Goal: Task Accomplishment & Management: Complete application form

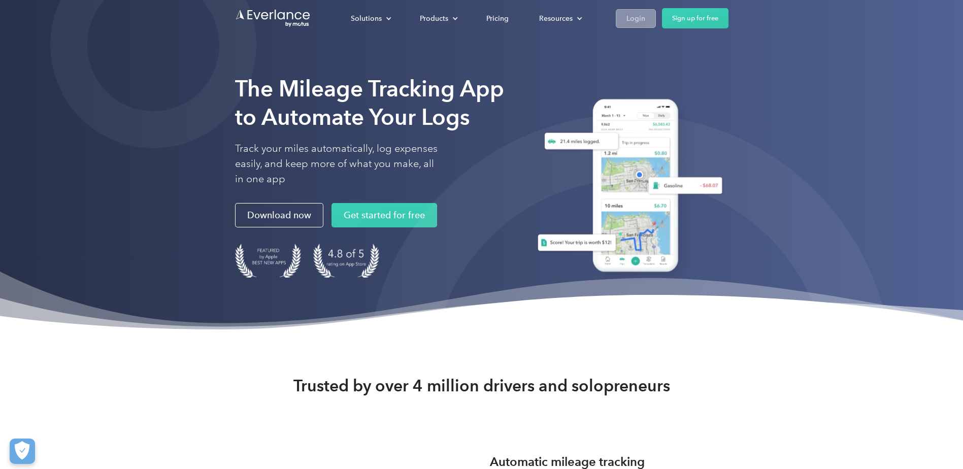
click at [636, 16] on div "Login" at bounding box center [636, 18] width 19 height 13
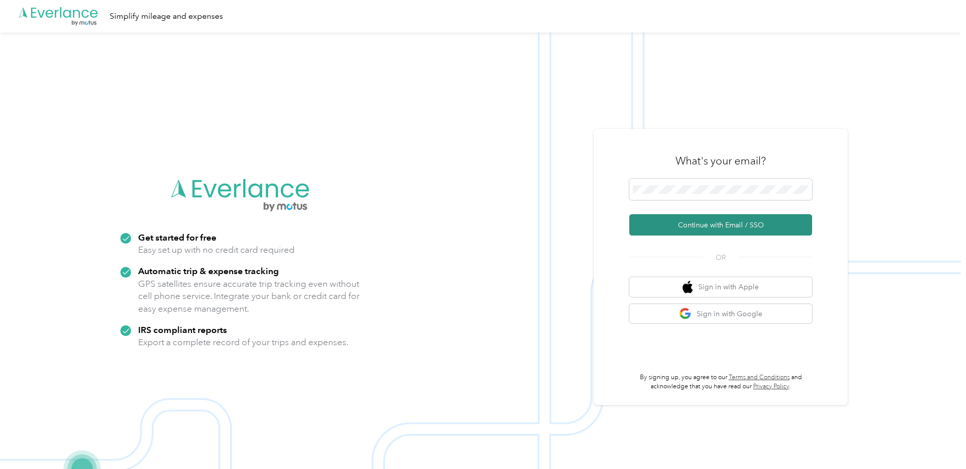
click at [675, 224] on button "Continue with Email / SSO" at bounding box center [720, 224] width 183 height 21
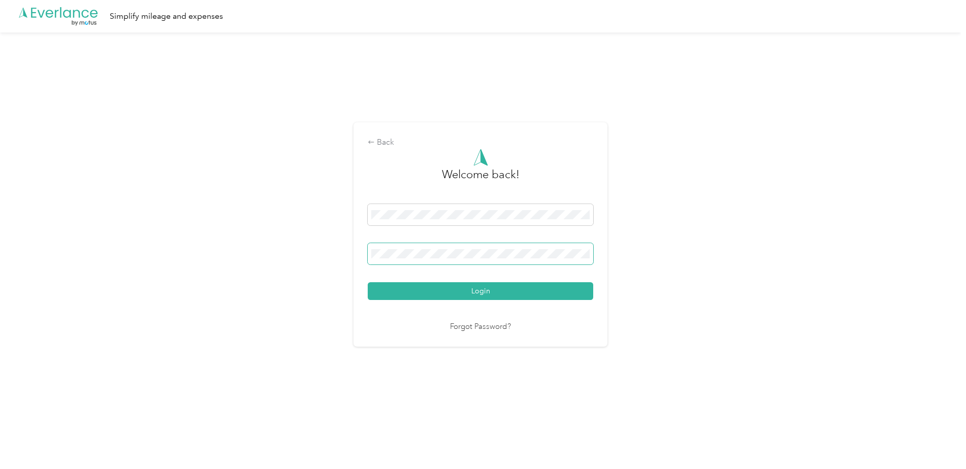
click at [368, 282] on button "Login" at bounding box center [480, 291] width 225 height 18
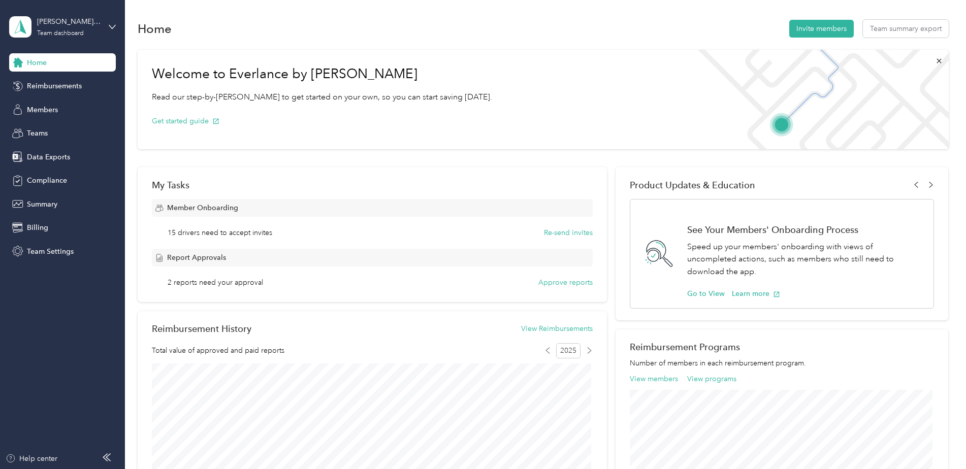
click at [109, 21] on div "Chris.Scarbrough@echoelectric.com Team dashboard" at bounding box center [62, 27] width 107 height 36
click at [55, 110] on div "Team dashboard Personal dashboard Log out" at bounding box center [173, 107] width 314 height 64
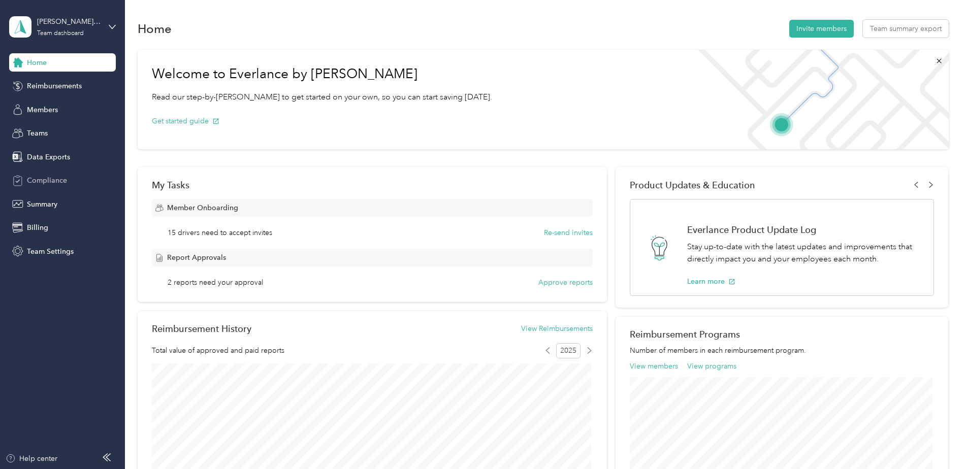
click at [57, 180] on span "Compliance" at bounding box center [47, 180] width 40 height 11
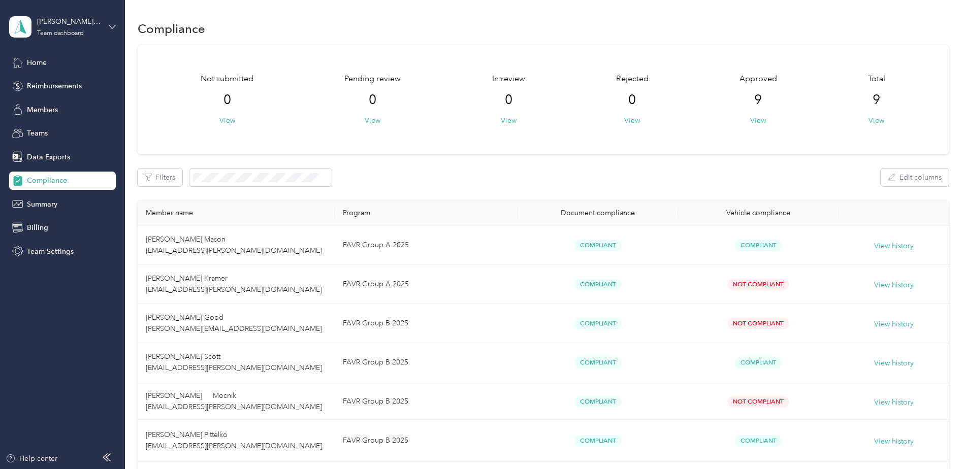
click at [109, 25] on icon at bounding box center [112, 26] width 7 height 7
click at [59, 102] on div "Personal dashboard" at bounding box center [50, 106] width 64 height 11
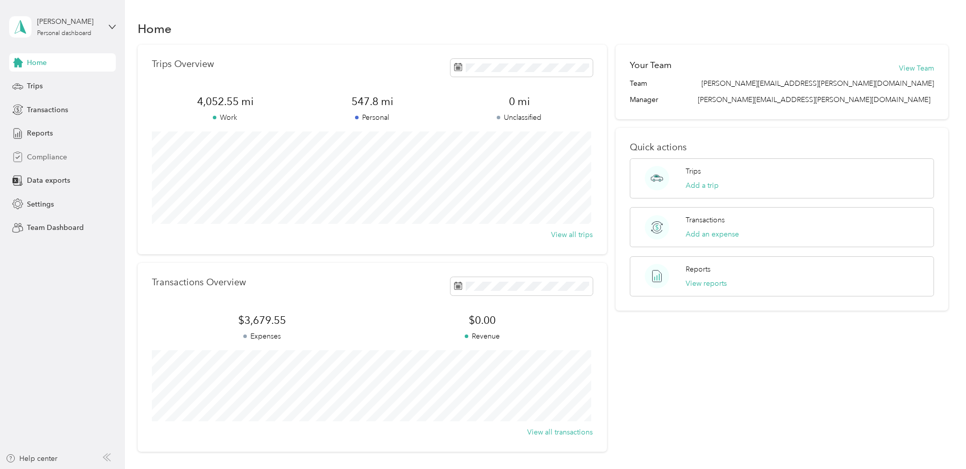
click at [35, 154] on span "Compliance" at bounding box center [47, 157] width 40 height 11
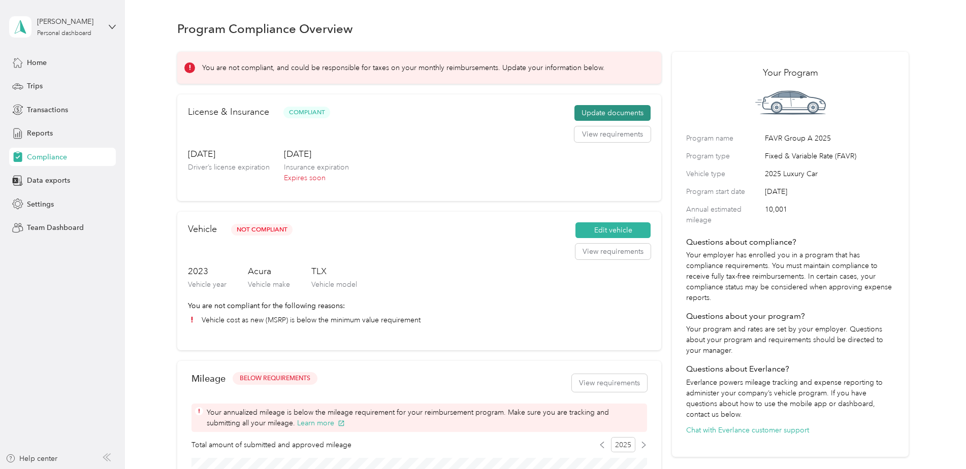
click at [607, 113] on button "Update documents" at bounding box center [612, 113] width 76 height 16
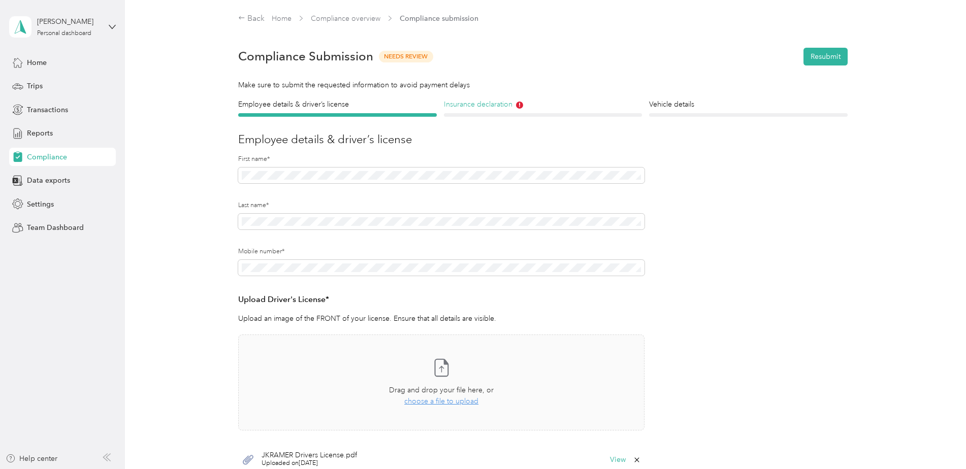
click at [474, 101] on h4 "Insurance declaration" at bounding box center [543, 104] width 199 height 11
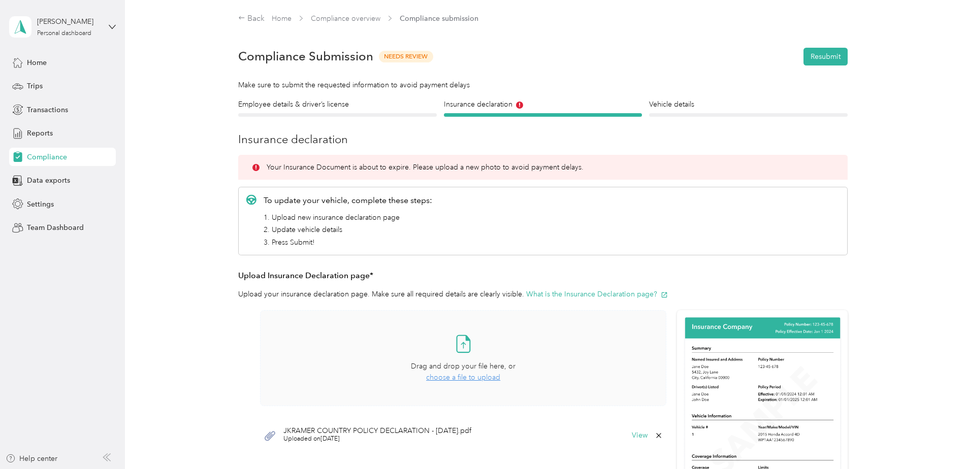
click at [447, 376] on span "choose a file to upload" at bounding box center [463, 377] width 74 height 9
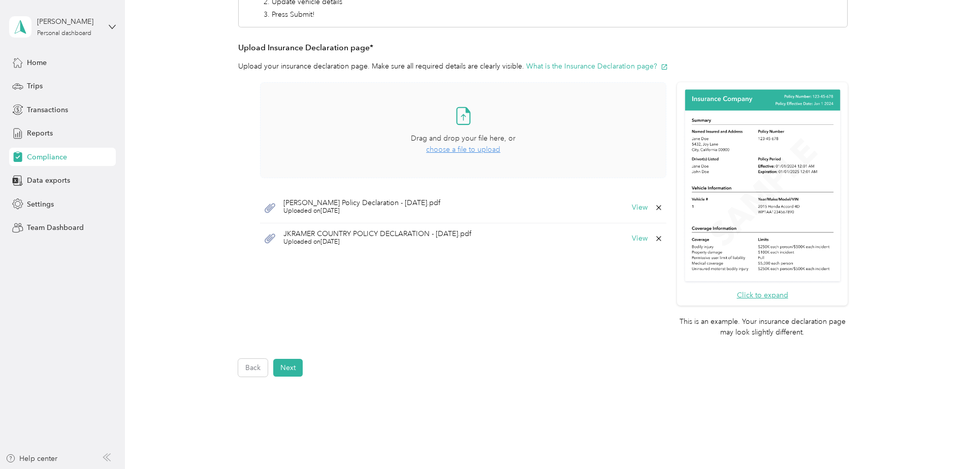
scroll to position [254, 0]
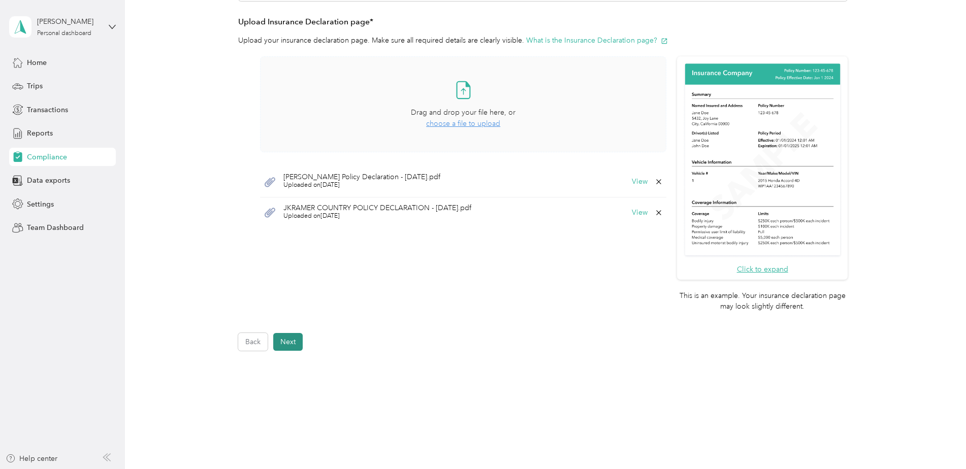
click at [289, 342] on button "Next" at bounding box center [287, 342] width 29 height 18
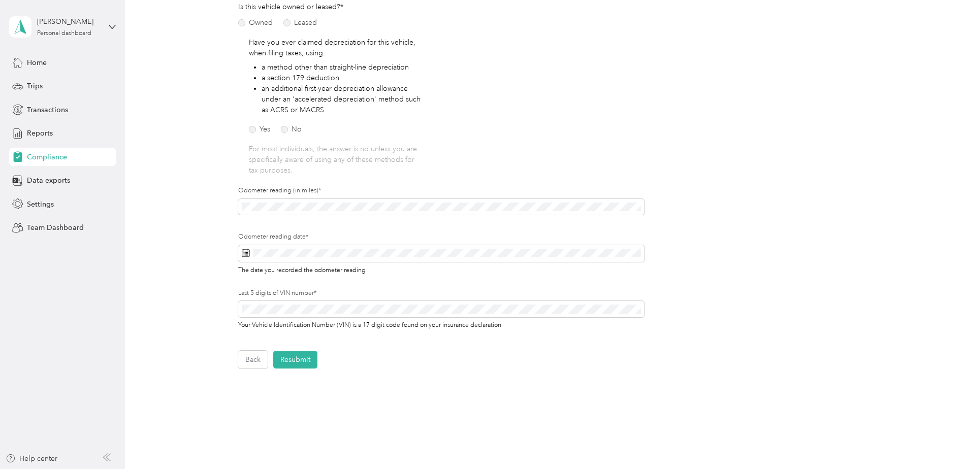
scroll to position [165, 0]
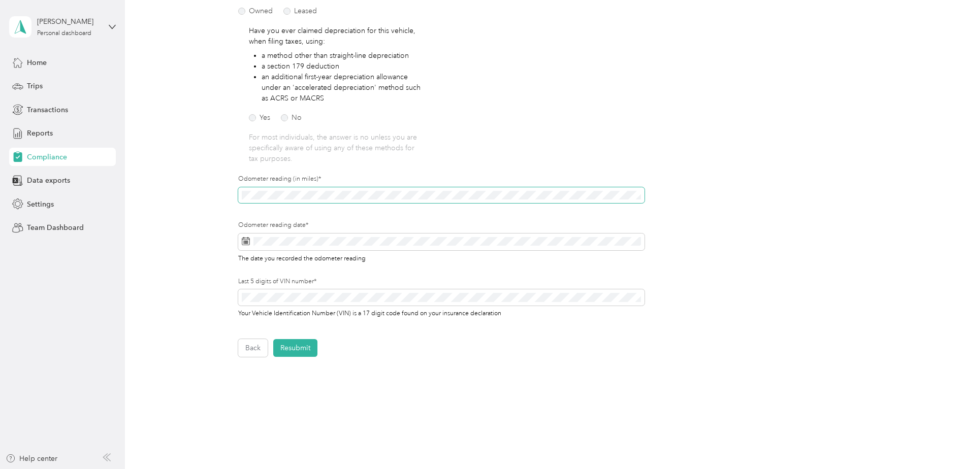
click at [208, 181] on div "Employee details & driver’s license License Insurance declaration Insurance Veh…" at bounding box center [542, 145] width 731 height 423
click at [334, 300] on icon at bounding box center [336, 300] width 10 height 10
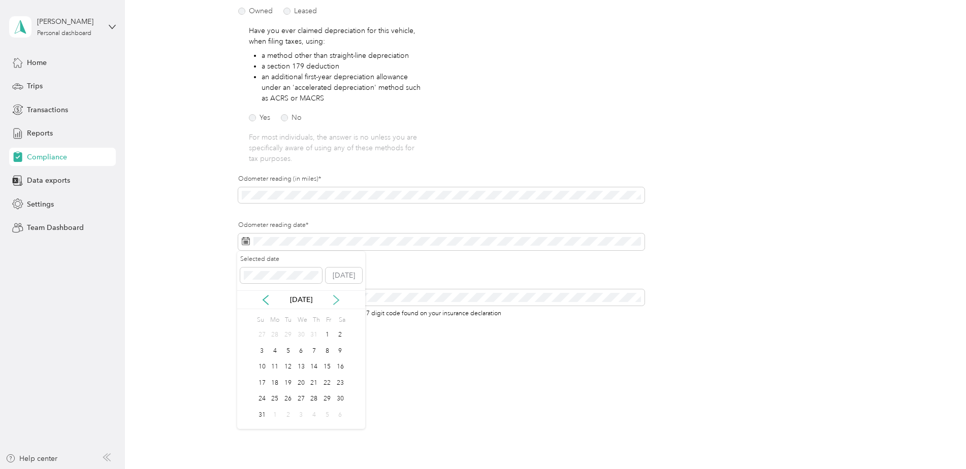
click at [334, 305] on icon at bounding box center [336, 300] width 5 height 9
click at [275, 397] on div "29" at bounding box center [274, 399] width 13 height 13
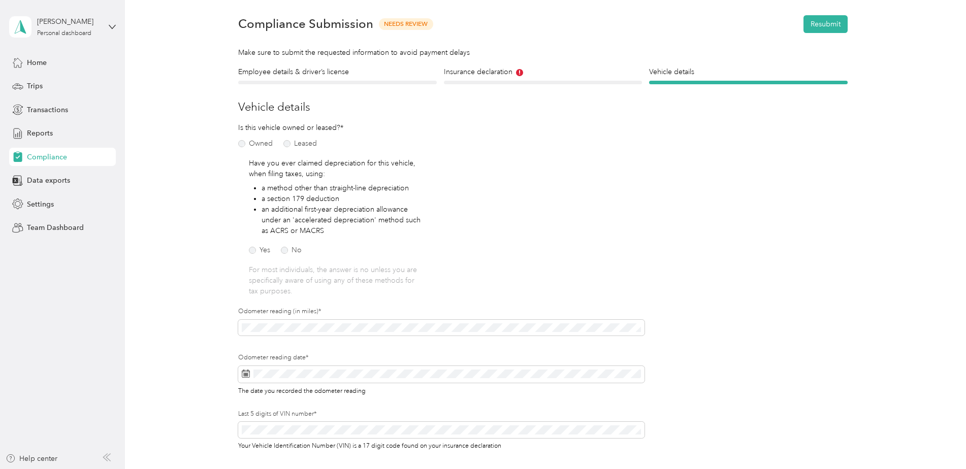
scroll to position [51, 0]
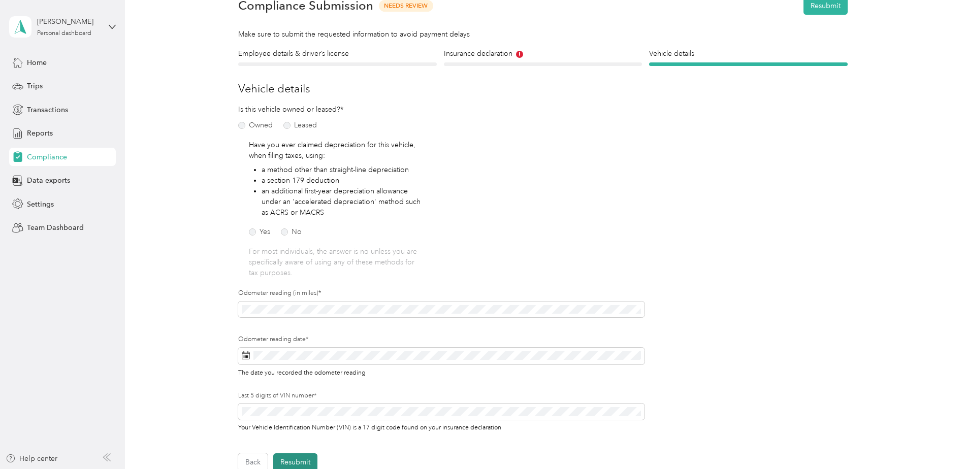
click at [309, 456] on button "Resubmit" at bounding box center [295, 462] width 44 height 18
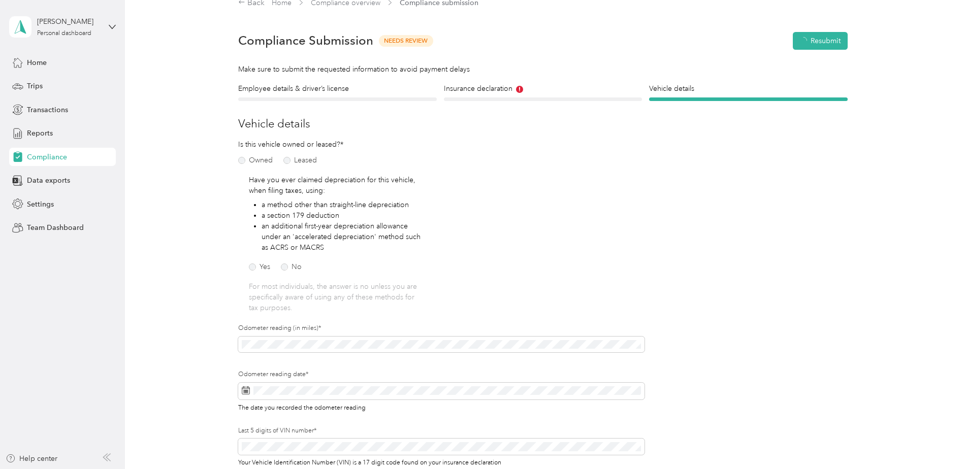
scroll to position [13, 0]
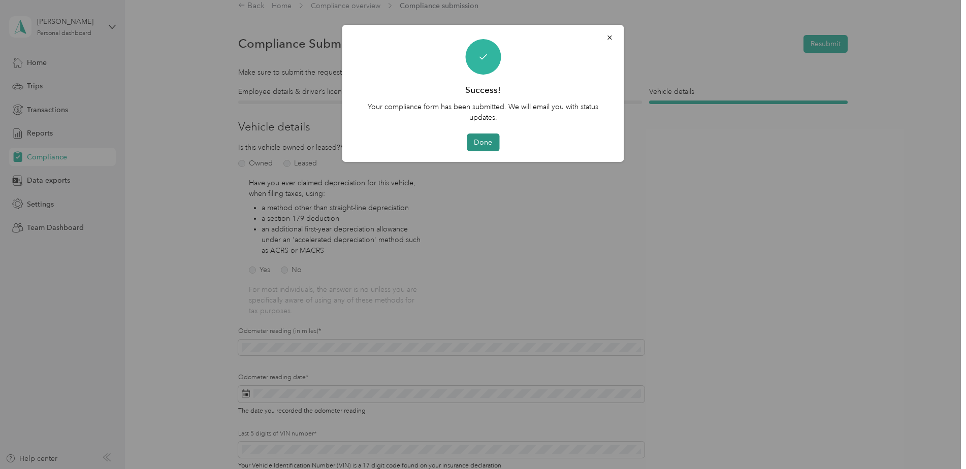
click at [478, 139] on button "Done" at bounding box center [483, 143] width 32 height 18
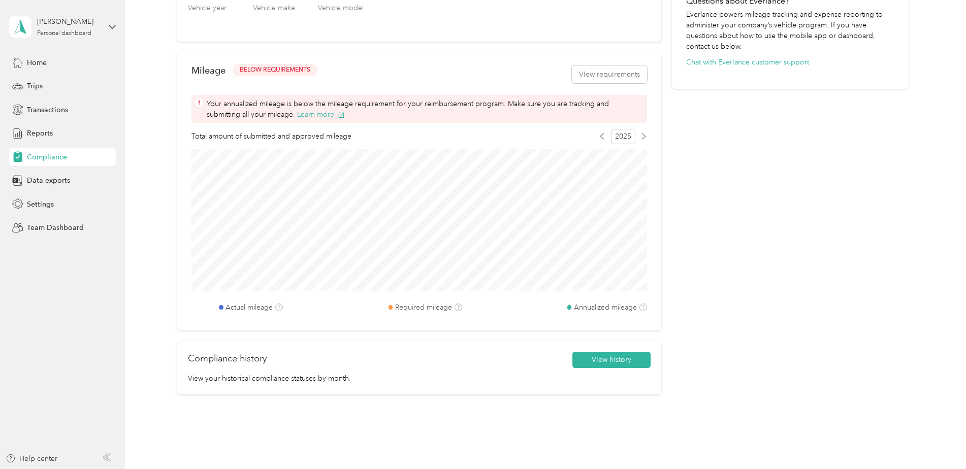
scroll to position [317, 0]
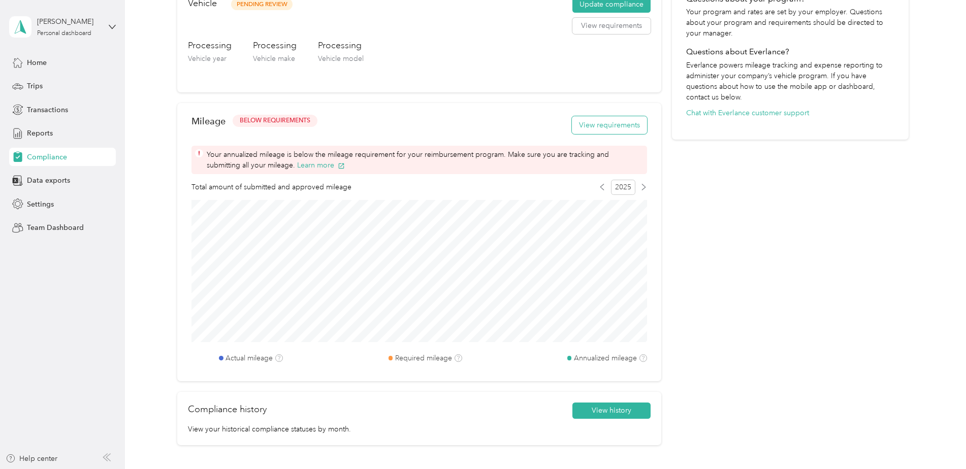
click at [587, 123] on button "View requirements" at bounding box center [609, 125] width 75 height 18
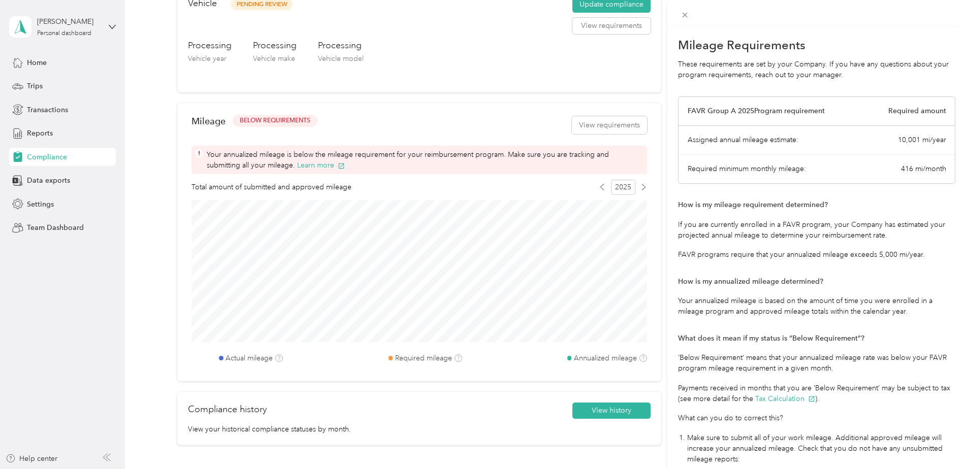
click at [432, 117] on div "Mileage Requirements These requirements are set by your Company. If you have an…" at bounding box center [483, 234] width 966 height 469
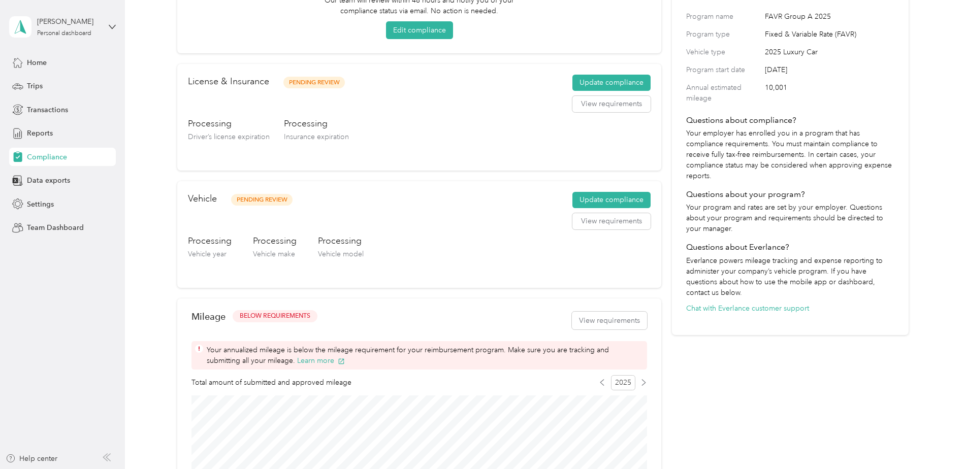
scroll to position [0, 0]
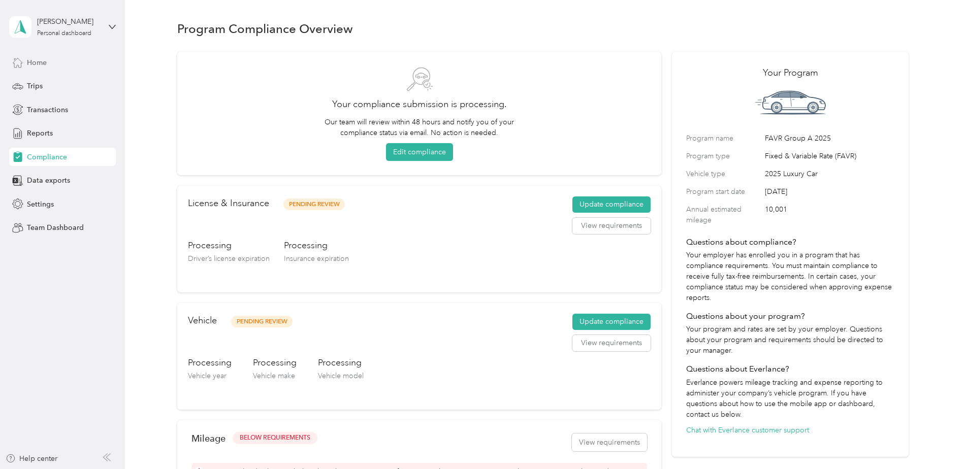
click at [37, 64] on span "Home" at bounding box center [37, 62] width 20 height 11
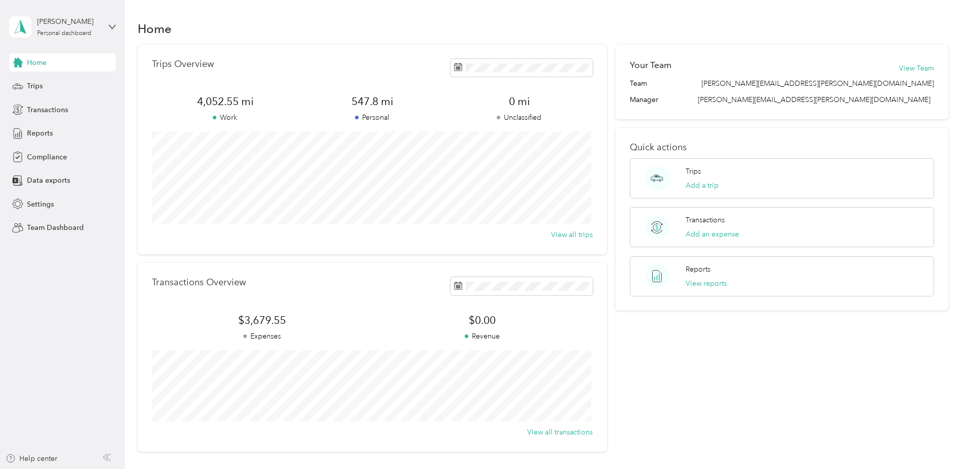
click at [25, 62] on div "Home" at bounding box center [62, 62] width 107 height 18
click at [38, 109] on span "Transactions" at bounding box center [47, 110] width 41 height 11
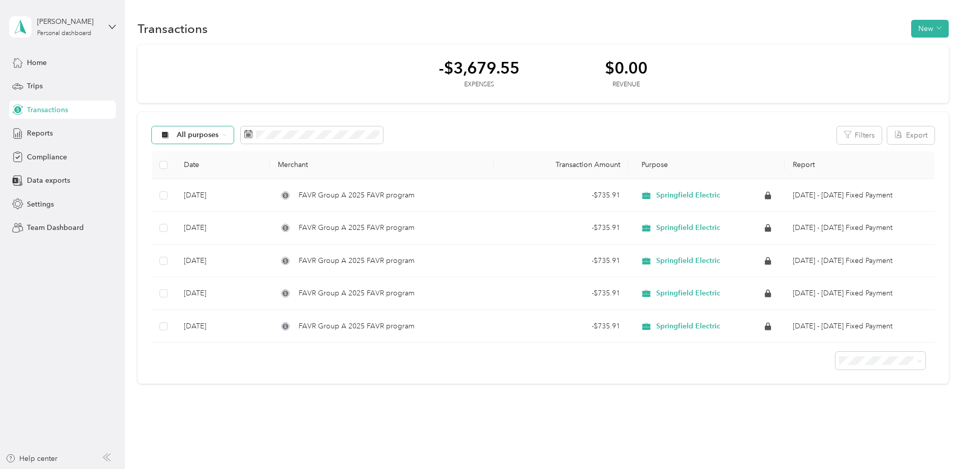
click at [228, 137] on div "All purposes" at bounding box center [193, 134] width 82 height 17
click at [201, 188] on span "Echo Electric" at bounding box center [201, 187] width 49 height 11
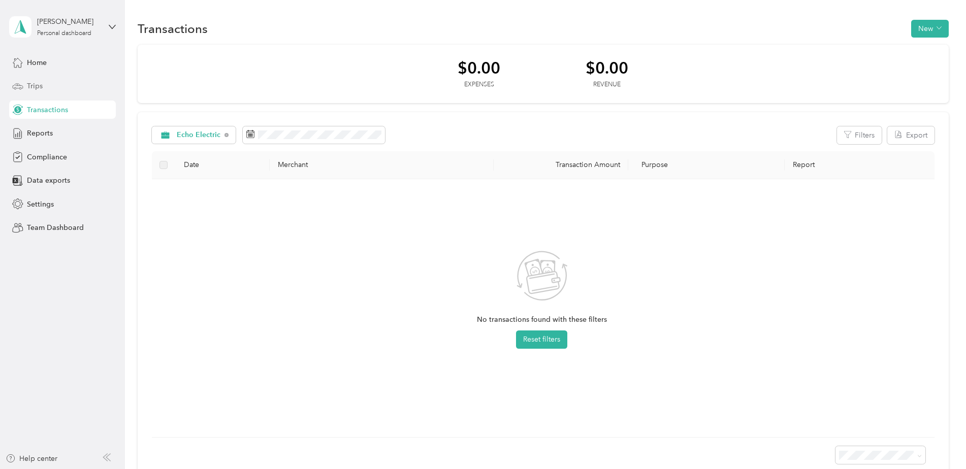
click at [28, 84] on span "Trips" at bounding box center [35, 86] width 16 height 11
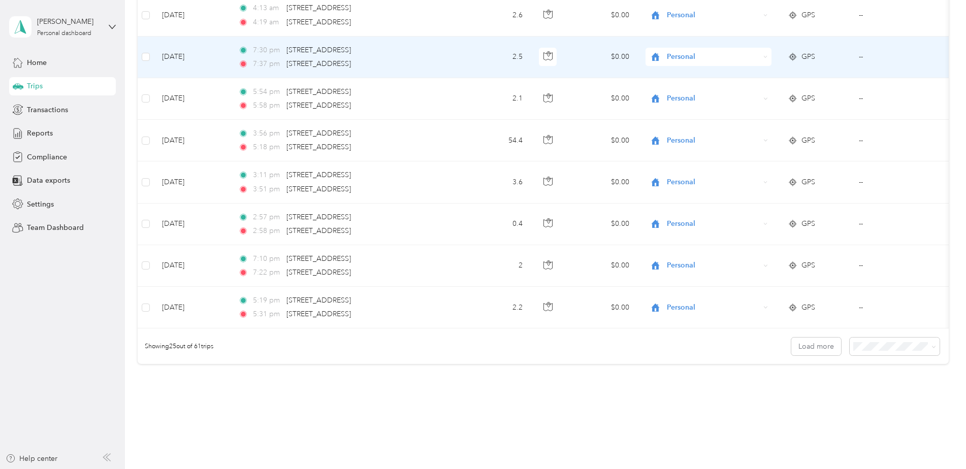
scroll to position [914, 0]
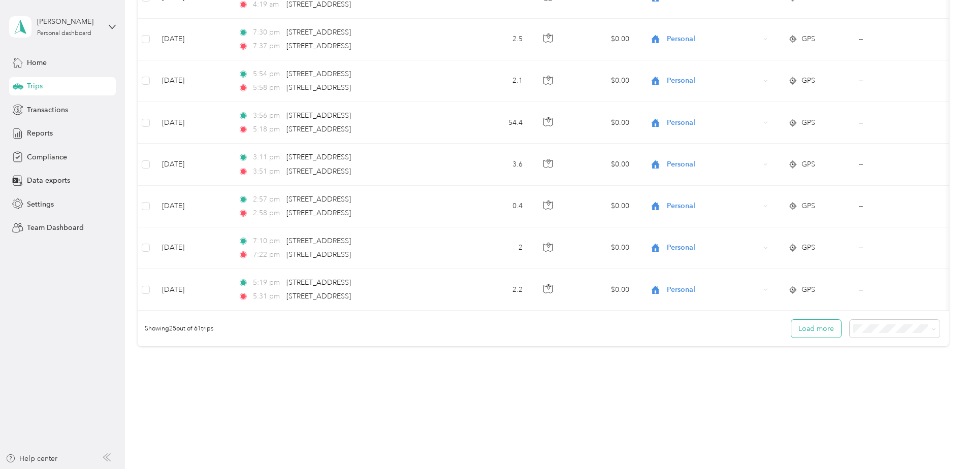
click at [827, 332] on button "Load more" at bounding box center [816, 329] width 50 height 18
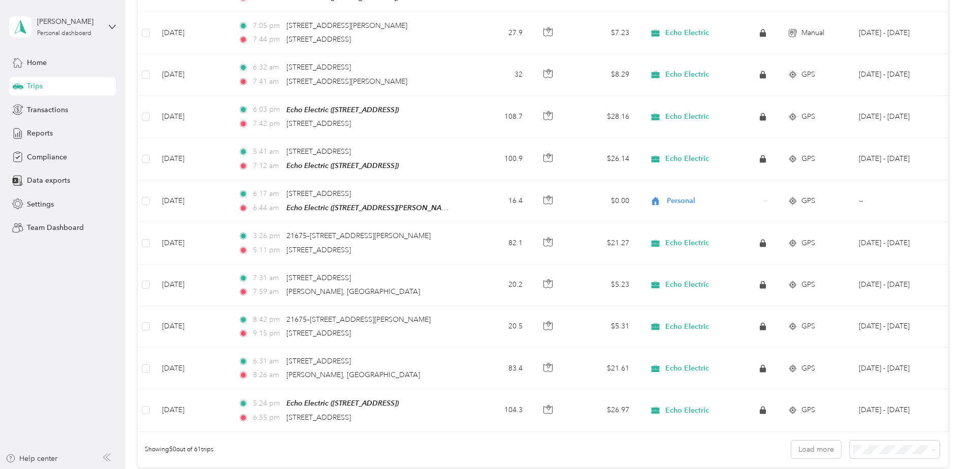
scroll to position [1879, 0]
